Goal: Task Accomplishment & Management: Manage account settings

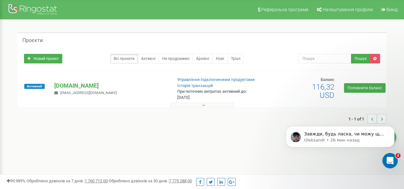
click at [211, 106] on button at bounding box center [202, 105] width 64 height 5
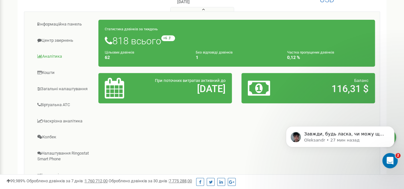
scroll to position [64, 0]
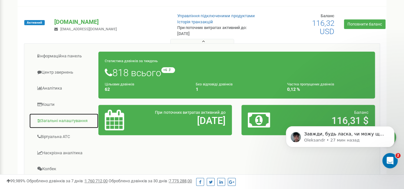
click at [71, 115] on link "Загальні налаштування" at bounding box center [64, 121] width 70 height 16
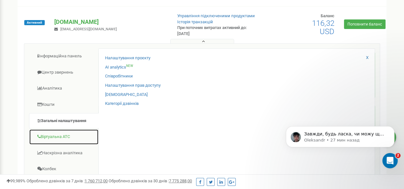
click at [68, 135] on link "Віртуальна АТС" at bounding box center [64, 137] width 70 height 16
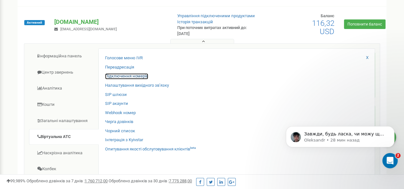
click at [134, 76] on link "Підключення номерів" at bounding box center [126, 76] width 43 height 6
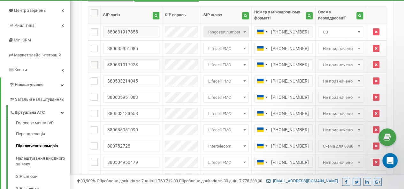
scroll to position [64, 0]
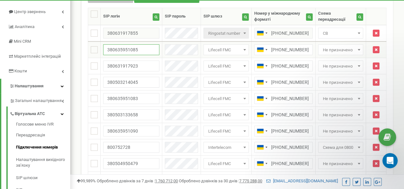
click at [140, 50] on input "380635951085" at bounding box center [131, 49] width 56 height 11
click at [141, 51] on input "380635951085" at bounding box center [131, 49] width 56 height 11
click at [142, 63] on input "380631917923" at bounding box center [131, 66] width 56 height 11
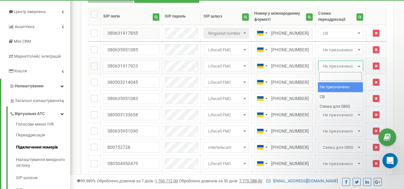
click at [348, 66] on span "Не призначено" at bounding box center [340, 66] width 41 height 9
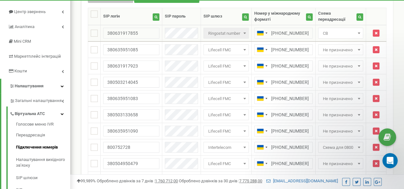
click at [362, 32] on span "CB" at bounding box center [340, 33] width 45 height 11
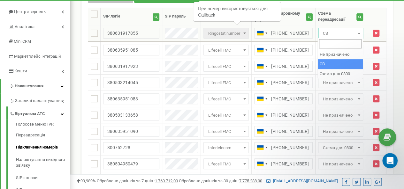
click at [359, 33] on b at bounding box center [358, 34] width 3 height 2
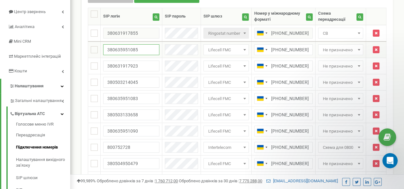
drag, startPoint x: 144, startPoint y: 49, endPoint x: 105, endPoint y: 48, distance: 39.0
click at [105, 48] on input "380635951085" at bounding box center [131, 49] width 56 height 11
click at [142, 65] on input "380631917923" at bounding box center [131, 66] width 56 height 11
drag, startPoint x: 138, startPoint y: 65, endPoint x: 124, endPoint y: 65, distance: 14.4
click at [124, 65] on input "380631917923" at bounding box center [131, 66] width 56 height 11
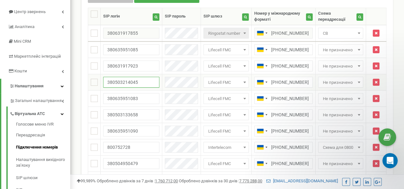
drag, startPoint x: 142, startPoint y: 81, endPoint x: 131, endPoint y: 81, distance: 11.5
click at [131, 81] on input "380503214045" at bounding box center [131, 82] width 56 height 11
drag, startPoint x: 138, startPoint y: 98, endPoint x: 127, endPoint y: 97, distance: 11.5
click at [127, 97] on input "380635951083" at bounding box center [131, 98] width 56 height 11
drag, startPoint x: 142, startPoint y: 113, endPoint x: 137, endPoint y: 113, distance: 4.5
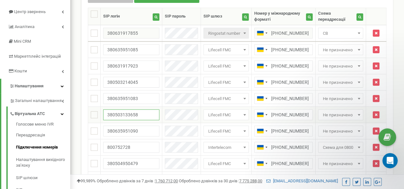
click at [137, 113] on input "380503133658" at bounding box center [131, 114] width 56 height 11
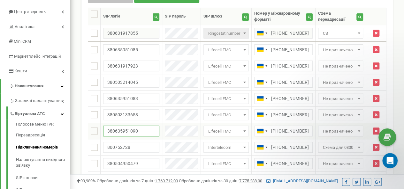
click at [143, 130] on input "380635951090" at bounding box center [131, 131] width 56 height 11
click at [137, 145] on input "800752728" at bounding box center [131, 147] width 56 height 11
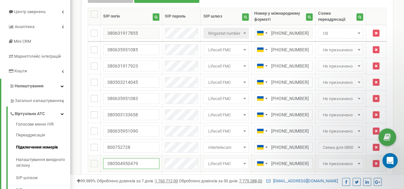
click at [141, 161] on input "380504950479" at bounding box center [131, 163] width 56 height 11
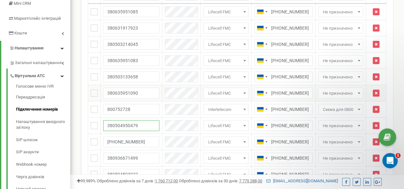
scroll to position [69, 0]
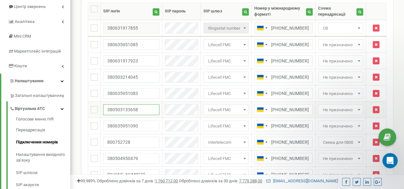
click at [144, 108] on input "380503133658" at bounding box center [131, 109] width 56 height 11
click at [145, 94] on input "380635951083" at bounding box center [131, 93] width 56 height 11
click at [145, 74] on input "380503214045" at bounding box center [131, 77] width 56 height 11
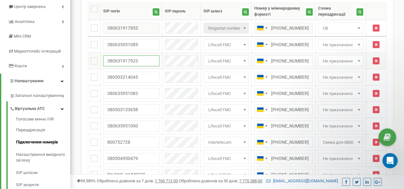
click at [145, 61] on input "380631917923" at bounding box center [131, 61] width 56 height 11
click at [145, 45] on input "380635951085" at bounding box center [131, 44] width 56 height 11
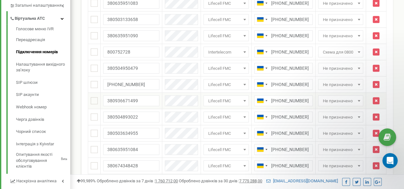
scroll to position [160, 0]
click at [137, 65] on input "380504950479" at bounding box center [131, 68] width 56 height 11
click at [146, 84] on input "+380631918011" at bounding box center [131, 84] width 56 height 11
click at [145, 100] on input "380936671499" at bounding box center [131, 100] width 56 height 11
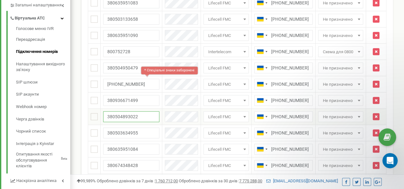
click at [144, 114] on input "380504893022" at bounding box center [131, 116] width 56 height 11
click at [141, 130] on input "380503634955" at bounding box center [131, 133] width 56 height 11
click at [140, 149] on input "380635951084" at bounding box center [131, 149] width 56 height 11
click at [139, 167] on input "380674348428" at bounding box center [131, 165] width 56 height 11
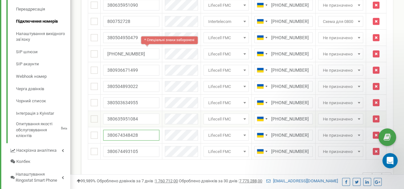
scroll to position [223, 0]
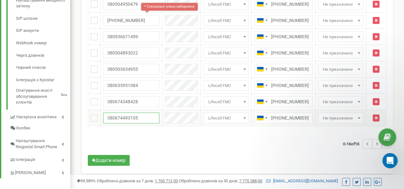
click at [142, 113] on input "380674493105" at bounding box center [131, 118] width 56 height 11
click at [144, 133] on div "0-16 of 16 1" at bounding box center [237, 144] width 308 height 22
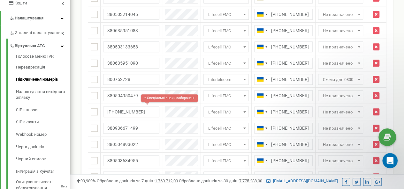
scroll to position [64, 0]
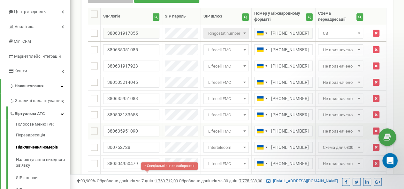
click at [144, 122] on tbody "1 380631917855" at bounding box center [237, 155] width 298 height 261
click at [77, 86] on div "Вхідні номери для проєкту aeras.com.ua Масові операції У мене немає SIP номерів…" at bounding box center [237, 157] width 321 height 370
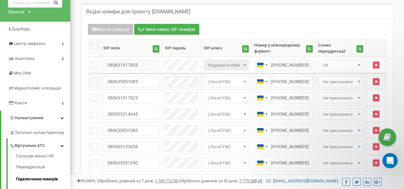
scroll to position [0, 0]
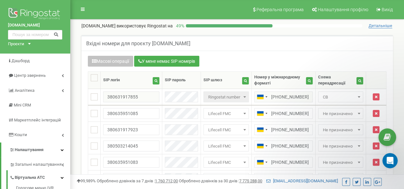
click at [174, 43] on h5 "Вхідні номери для проєкту aeras.com.ua" at bounding box center [138, 44] width 104 height 6
click at [377, 26] on span "Детальніше" at bounding box center [380, 25] width 24 height 5
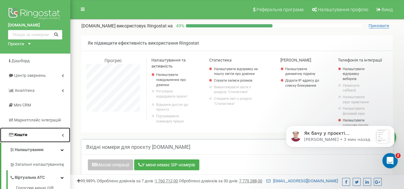
click at [39, 136] on link "Кошти" at bounding box center [35, 135] width 70 height 15
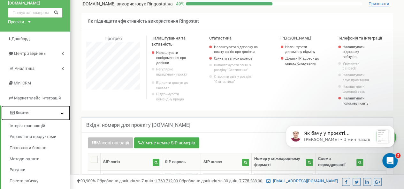
scroll to position [32, 0]
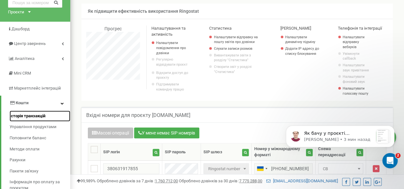
click at [38, 116] on span "Історія транзакцій" at bounding box center [28, 116] width 36 height 6
click at [381, 133] on div "Notification stack" at bounding box center [382, 136] width 13 height 13
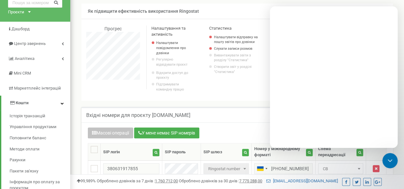
scroll to position [0, 0]
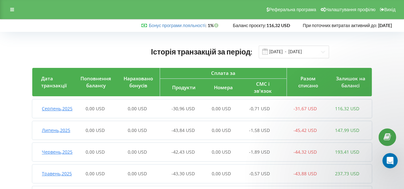
click at [185, 109] on span "-30,96 USD" at bounding box center [182, 109] width 23 height 6
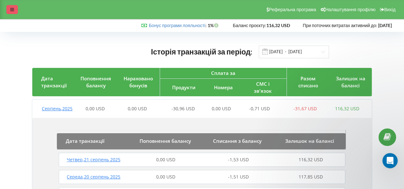
click at [10, 8] on icon at bounding box center [12, 9] width 4 height 4
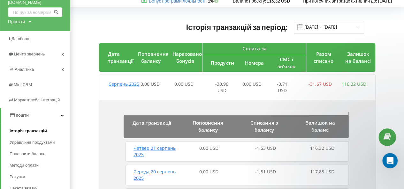
scroll to position [64, 0]
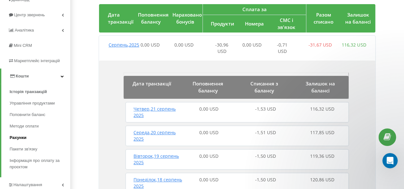
click at [19, 137] on span "Рахунки" at bounding box center [18, 138] width 17 height 6
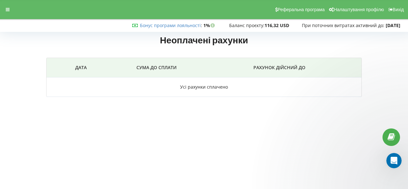
click at [219, 87] on td "Усі рахунки сплачено" at bounding box center [204, 87] width 315 height 19
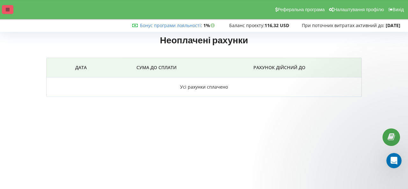
click at [6, 9] on icon at bounding box center [8, 9] width 4 height 4
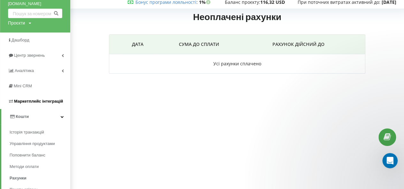
scroll to position [32, 0]
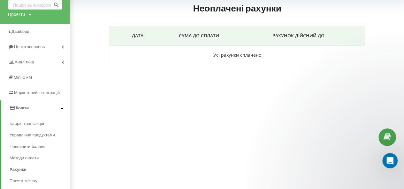
click at [56, 107] on link "Кошти" at bounding box center [35, 108] width 69 height 15
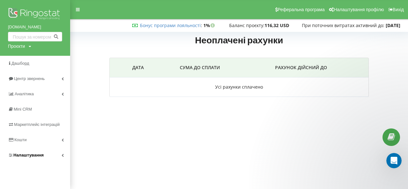
click at [27, 158] on span "Налаштування" at bounding box center [26, 155] width 36 height 6
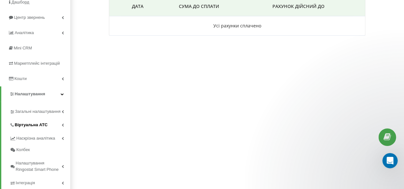
scroll to position [64, 0]
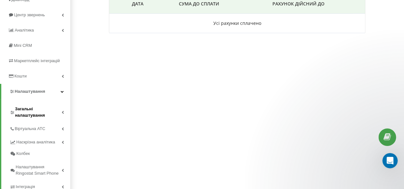
click at [45, 108] on span "Загальні налаштування" at bounding box center [38, 112] width 47 height 13
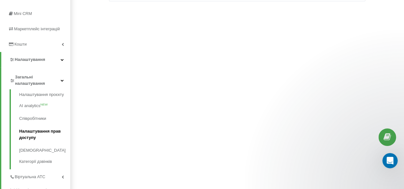
scroll to position [128, 0]
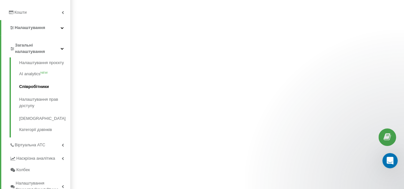
click at [44, 83] on link "Співробітники" at bounding box center [44, 86] width 51 height 13
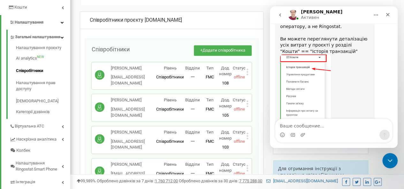
scroll to position [160, 0]
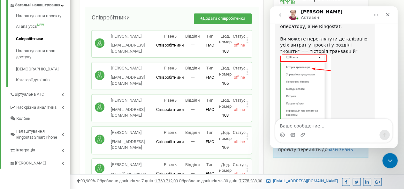
click at [372, 15] on button "Главная" at bounding box center [375, 15] width 12 height 12
drag, startPoint x: 293, startPoint y: 82, endPoint x: 354, endPoint y: 63, distance: 64.1
click at [354, 63] on div "Artur говорит…" at bounding box center [324, 98] width 89 height 86
click at [369, 87] on div "Як бачу у проєкті [DOMAIN_NAME] немає номерів які б ви придбали в нас, тож за н…" at bounding box center [325, 72] width 100 height 143
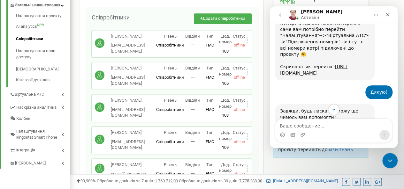
scroll to position [357, 0]
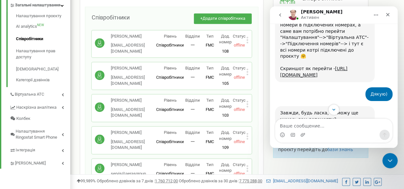
click at [377, 15] on icon "Главная" at bounding box center [375, 14] width 5 height 5
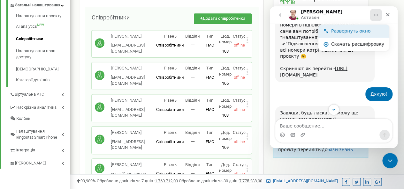
click at [368, 32] on div "Развернуть окно" at bounding box center [357, 31] width 53 height 7
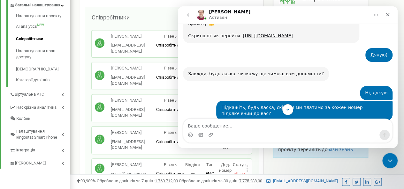
scroll to position [340, 0]
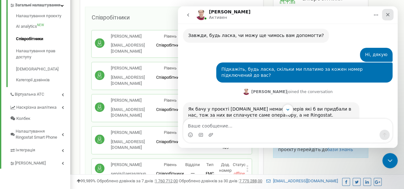
click at [386, 18] on div "Закрыть" at bounding box center [387, 14] width 11 height 11
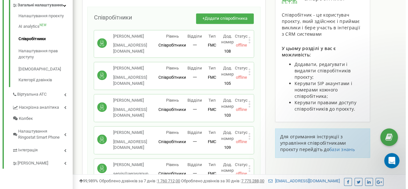
scroll to position [436, 0]
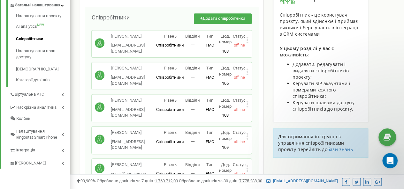
click at [247, 37] on icon at bounding box center [247, 38] width 2 height 2
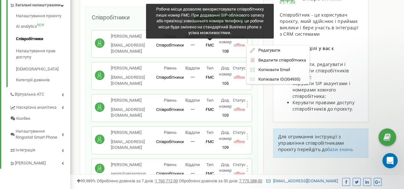
click at [212, 44] on span "FMC" at bounding box center [209, 45] width 8 height 5
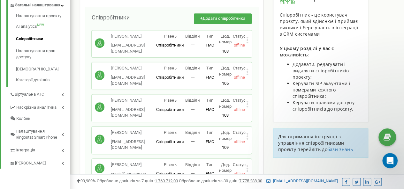
click at [246, 39] on icon at bounding box center [247, 40] width 2 height 2
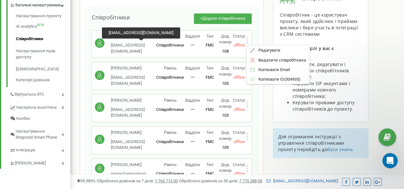
click at [128, 45] on span "[EMAIL_ADDRESS][DOMAIN_NAME]" at bounding box center [128, 48] width 34 height 11
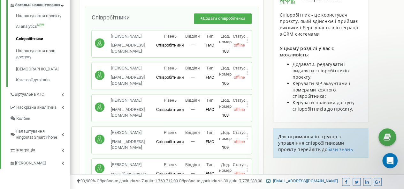
click at [197, 46] on p "一" at bounding box center [192, 45] width 17 height 6
click at [246, 39] on icon at bounding box center [247, 40] width 2 height 2
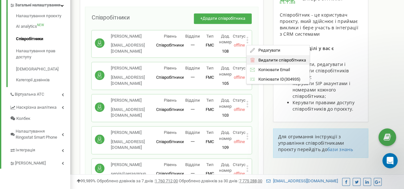
click at [268, 58] on span "Видалити співробітника" at bounding box center [280, 60] width 51 height 4
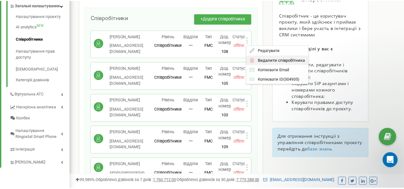
scroll to position [383, 338]
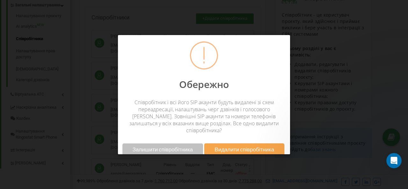
click at [266, 146] on span "Видалити співробітника" at bounding box center [245, 149] width 60 height 7
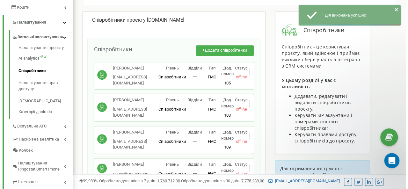
scroll to position [160, 0]
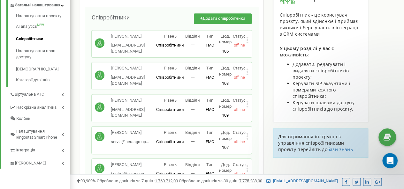
click at [246, 105] on icon at bounding box center [247, 104] width 2 height 7
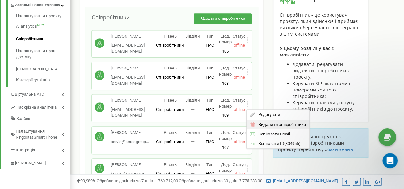
click at [262, 122] on span "Видалити співробітника" at bounding box center [280, 124] width 51 height 4
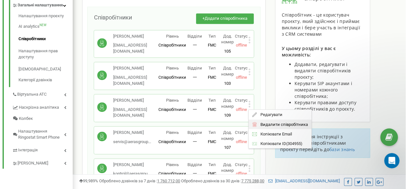
scroll to position [318684, 318729]
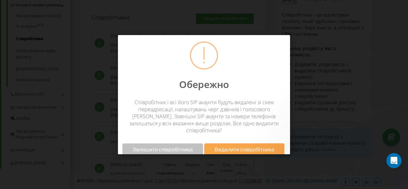
click at [249, 146] on span "Видалити співробітника" at bounding box center [245, 149] width 60 height 7
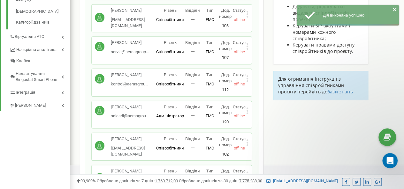
scroll to position [223, 0]
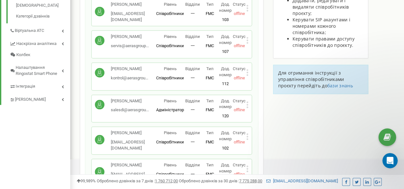
click at [248, 104] on icon at bounding box center [247, 105] width 2 height 2
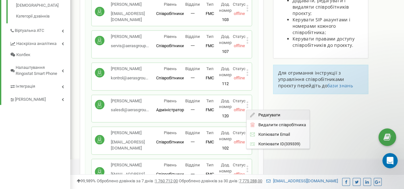
click at [263, 113] on span "Редагувати" at bounding box center [267, 115] width 25 height 4
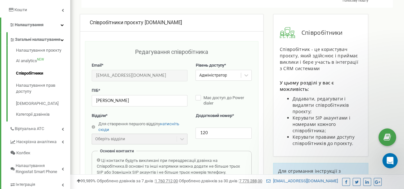
scroll to position [128, 0]
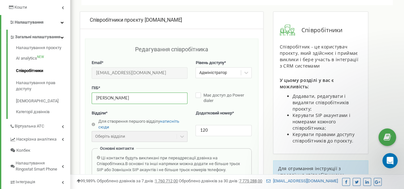
click at [121, 97] on input "[PERSON_NAME]" at bounding box center [140, 98] width 96 height 11
click at [95, 98] on input "[PERSON_NAME]" at bounding box center [140, 98] width 96 height 11
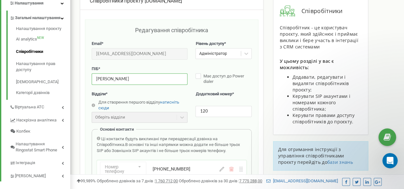
scroll to position [160, 0]
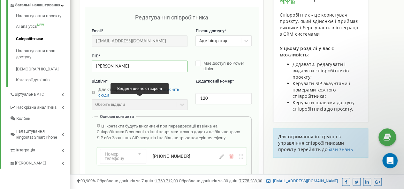
type input "[PERSON_NAME]"
click at [148, 103] on div "Оберіть відділи" at bounding box center [140, 104] width 96 height 11
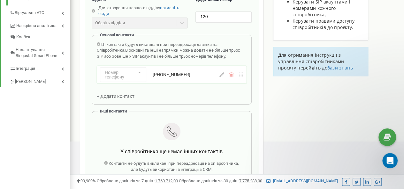
scroll to position [255, 0]
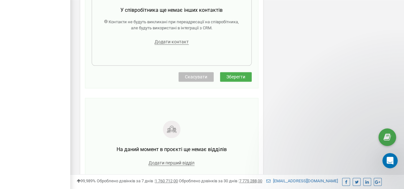
click at [248, 75] on button "Зберегти" at bounding box center [236, 77] width 32 height 10
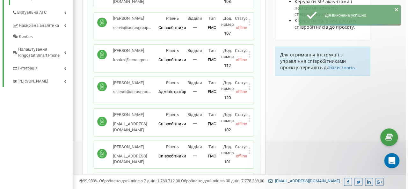
scroll to position [273, 0]
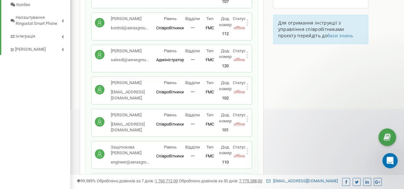
click at [247, 86] on icon at bounding box center [247, 87] width 2 height 2
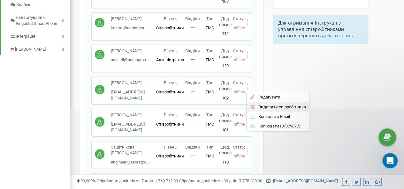
click at [265, 103] on div "Видалити співробітника" at bounding box center [277, 107] width 63 height 10
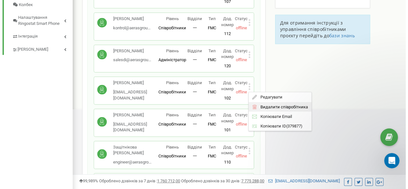
scroll to position [383, 338]
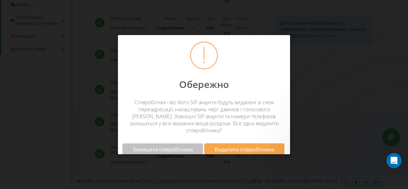
click at [261, 146] on span "Видалити співробітника" at bounding box center [245, 149] width 60 height 7
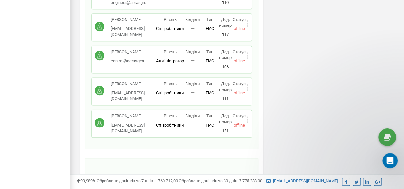
scroll to position [433, 0]
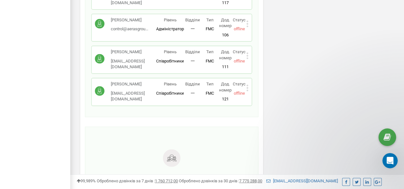
click at [247, 89] on icon at bounding box center [247, 88] width 2 height 2
click at [266, 100] on span "Редагувати" at bounding box center [267, 98] width 25 height 4
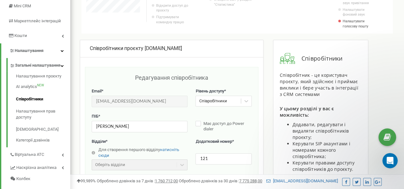
scroll to position [128, 0]
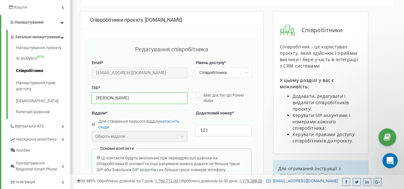
drag, startPoint x: 166, startPoint y: 98, endPoint x: 89, endPoint y: 98, distance: 76.9
click at [89, 98] on div "Редагування співробітника Email * [EMAIL_ADDRESS][DOMAIN_NAME] Email недоступни…" at bounding box center [171, 191] width 173 height 305
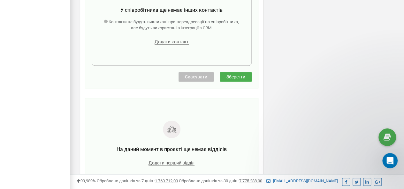
type input "[PERSON_NAME]"
click at [242, 77] on span "Зберегти" at bounding box center [235, 76] width 19 height 5
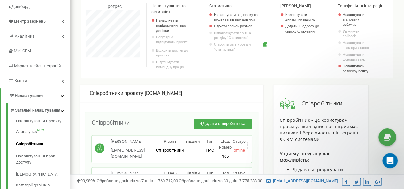
scroll to position [64, 0]
